Goal: Check status: Check status

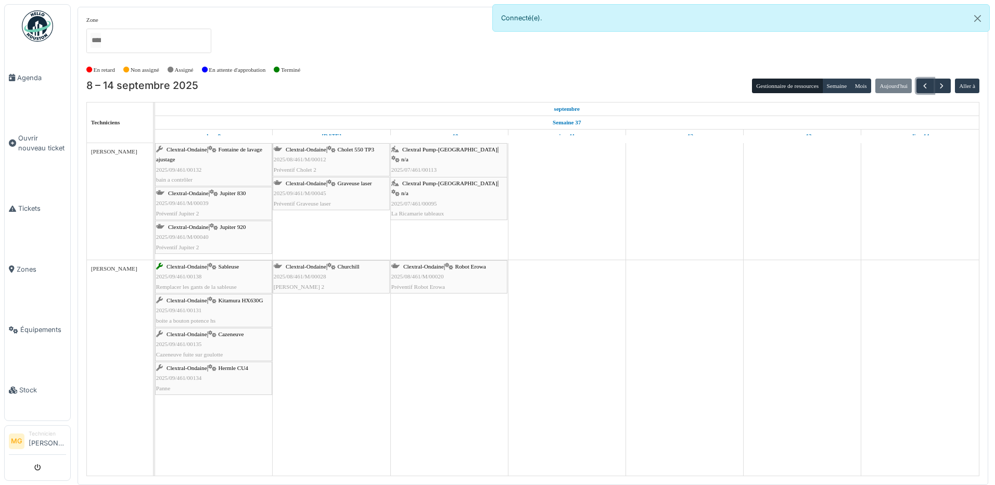
click at [242, 237] on div "Clextral-Ondaine | Jupiter 920 2025/09/461/M/00040 Préventif Jupiter 2" at bounding box center [213, 237] width 115 height 30
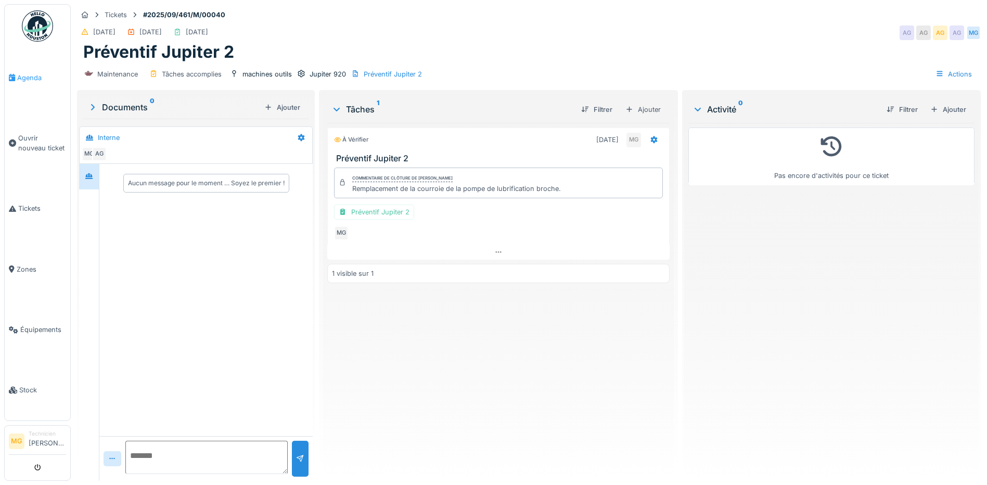
click at [30, 77] on span "Agenda" at bounding box center [41, 78] width 49 height 10
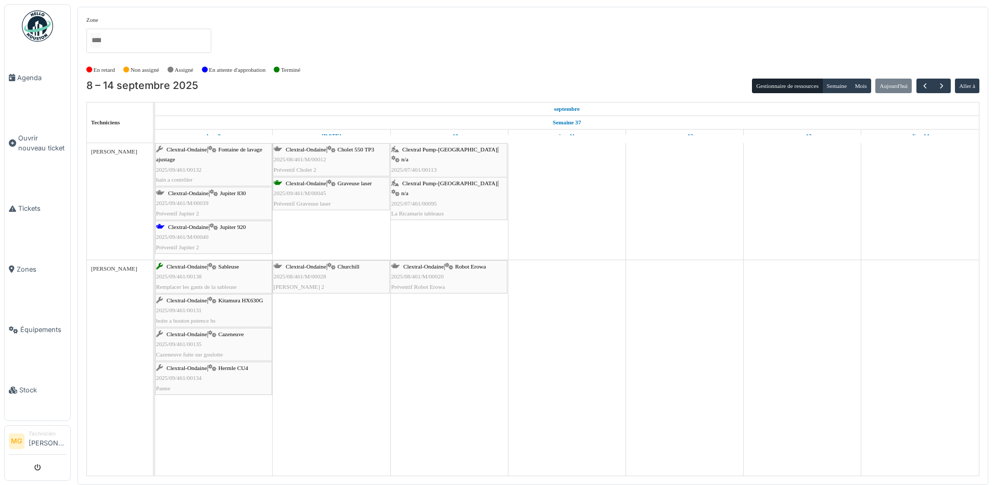
click at [239, 204] on div "Clextral-Ondaine | Jupiter 830 2025/09/461/M/00039 Préventif Jupiter 2" at bounding box center [213, 203] width 115 height 30
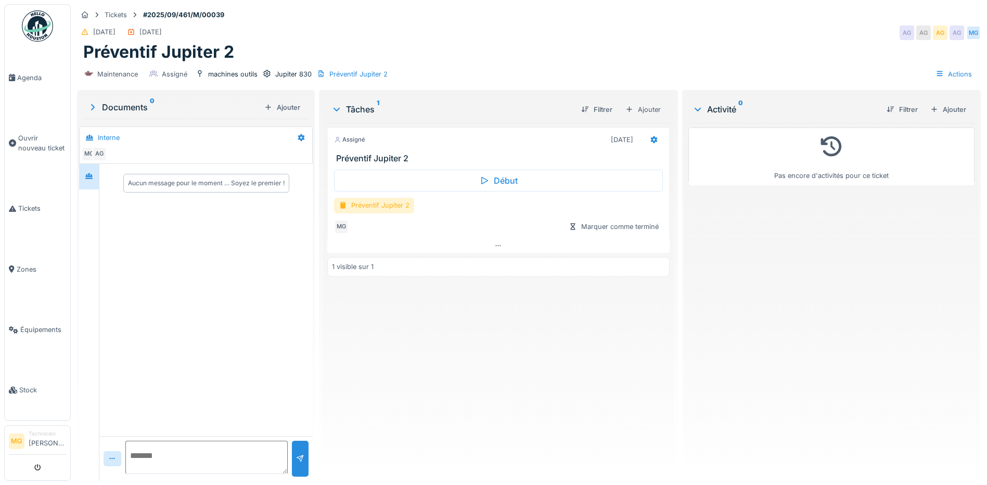
click at [362, 208] on div "Préventif Jupiter 2" at bounding box center [374, 205] width 80 height 15
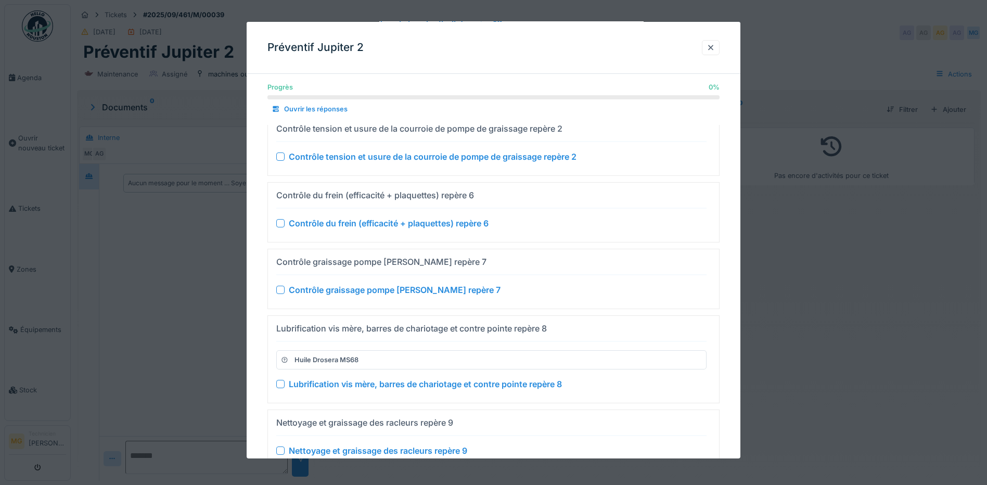
scroll to position [472, 0]
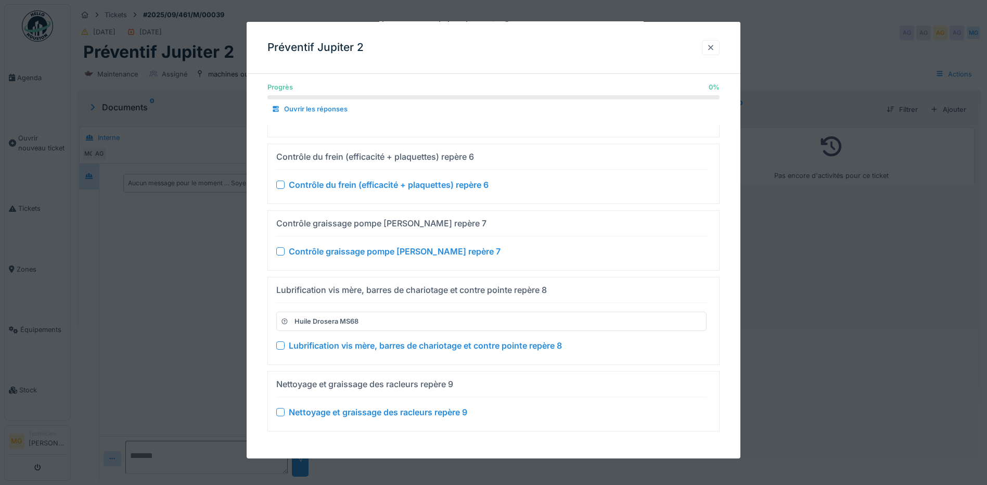
click at [709, 49] on div at bounding box center [711, 47] width 18 height 15
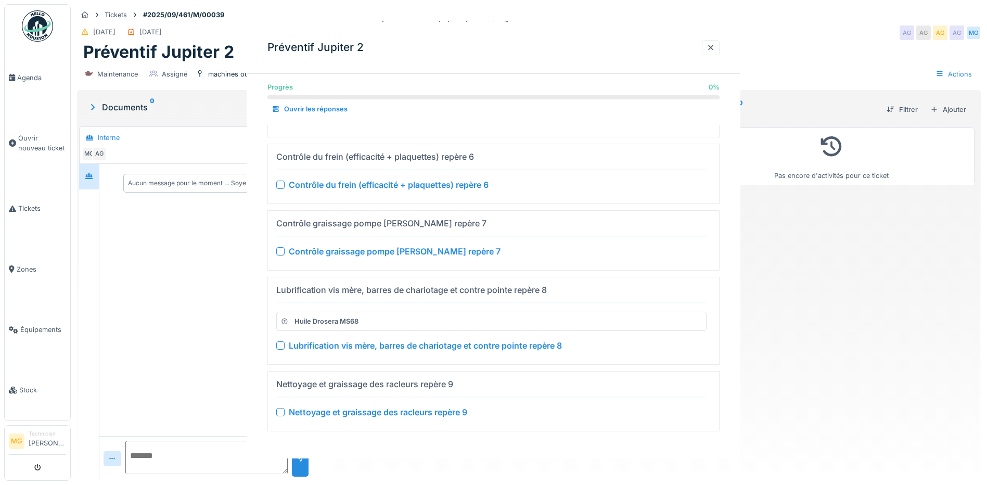
scroll to position [0, 0]
